Goal: Information Seeking & Learning: Learn about a topic

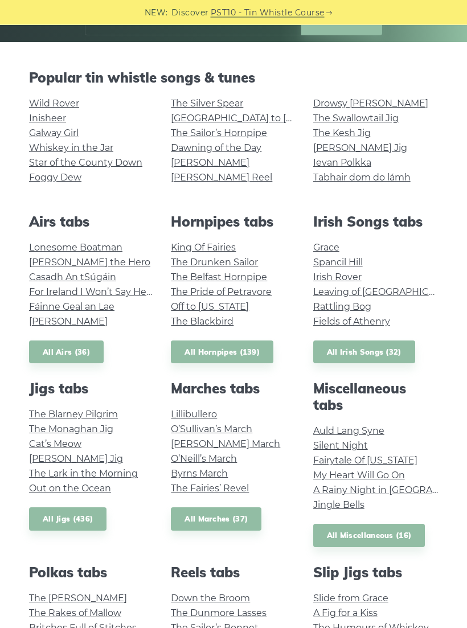
scroll to position [223, 0]
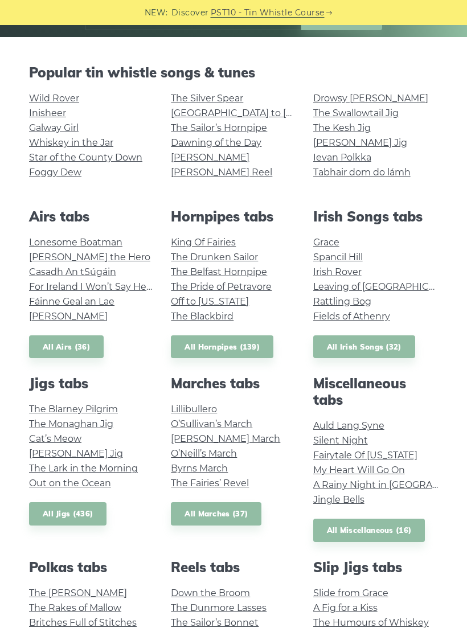
click at [366, 143] on link "[PERSON_NAME] Jig" at bounding box center [360, 142] width 94 height 11
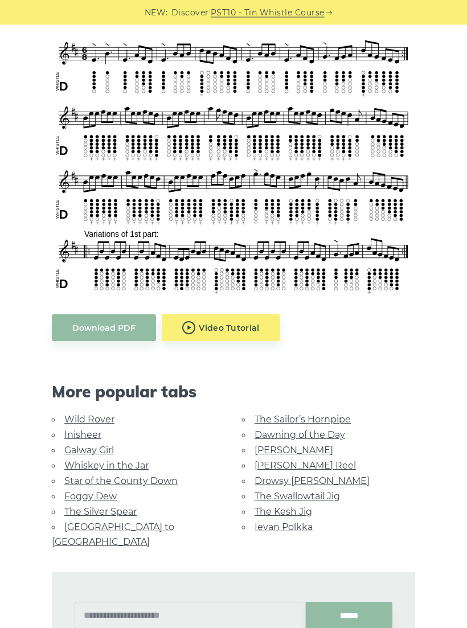
scroll to position [346, 0]
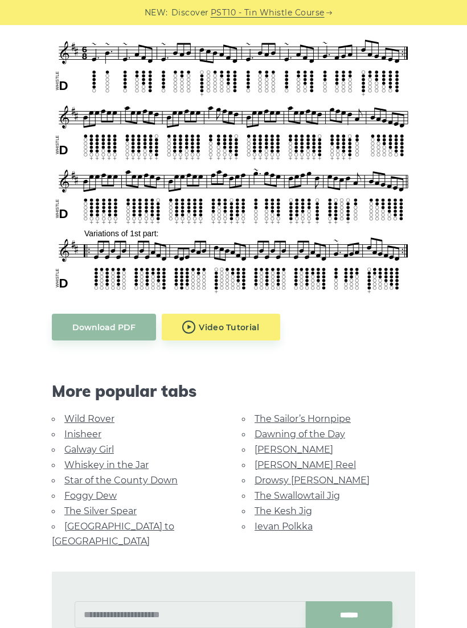
click at [308, 506] on link "The Kesh Jig" at bounding box center [284, 511] width 58 height 11
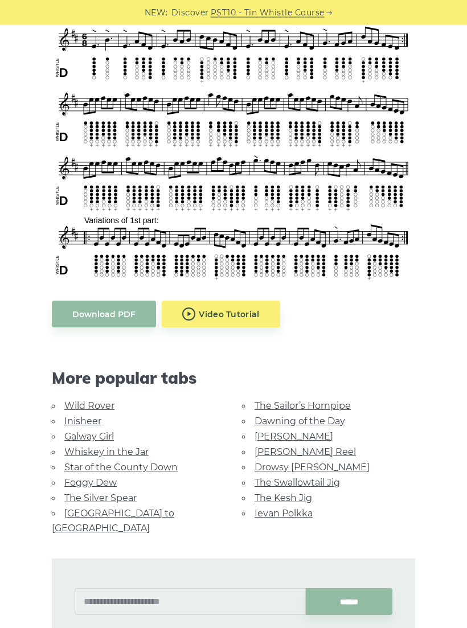
scroll to position [359, 0]
click at [136, 454] on link "Whiskey in the Jar" at bounding box center [106, 452] width 84 height 11
click at [328, 481] on link "The Swallowtail Jig" at bounding box center [297, 482] width 85 height 11
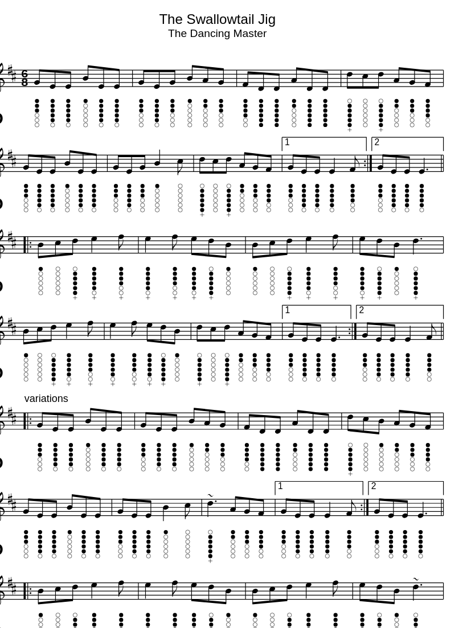
scroll to position [210, 0]
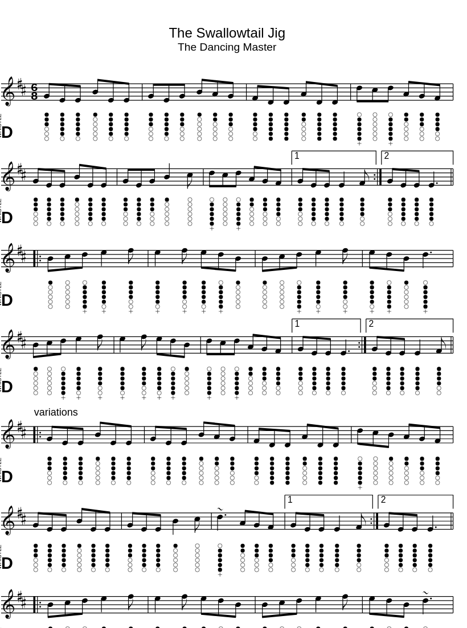
click at [355, 209] on img at bounding box center [233, 416] width 363 height 564
